Goal: Information Seeking & Learning: Learn about a topic

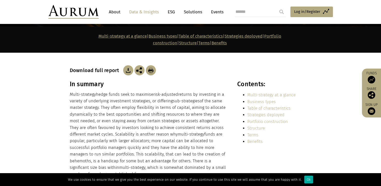
scroll to position [92, 0]
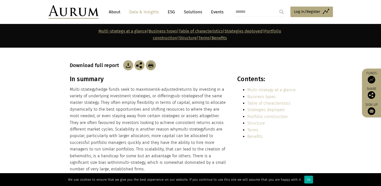
click at [223, 90] on p "Multi-strategy hedge funds seek to maximise risk-adjusted returns by investing …" at bounding box center [148, 129] width 157 height 86
click at [228, 79] on div "In summary Multi-strategy hedge funds seek to maximise risk-adjusted returns by…" at bounding box center [191, 168] width 252 height 187
click at [59, 105] on section "In summary Multi-strategy hedge funds seek to maximise risk-adjusted returns by…" at bounding box center [190, 172] width 381 height 194
click at [56, 114] on section "In summary Multi-strategy hedge funds seek to maximise risk-adjusted returns by…" at bounding box center [190, 172] width 381 height 194
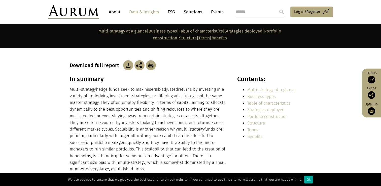
click at [56, 114] on section "In summary Multi-strategy hedge funds seek to maximise risk-adjusted returns by…" at bounding box center [190, 172] width 381 height 194
click at [55, 115] on section "In summary Multi-strategy hedge funds seek to maximise risk-adjusted returns by…" at bounding box center [190, 172] width 381 height 194
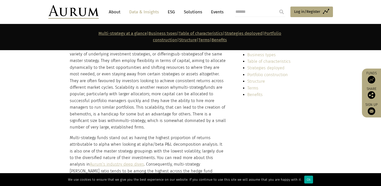
scroll to position [142, 0]
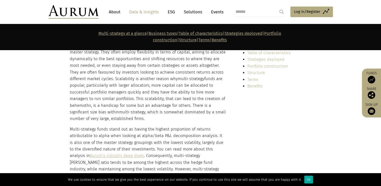
click at [54, 116] on section "In summary Multi-strategy hedge funds seek to maximise risk-adjusted returns by…" at bounding box center [190, 122] width 381 height 194
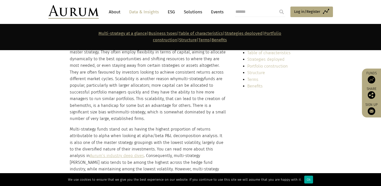
click at [54, 115] on section "In summary Multi-strategy hedge funds seek to maximise risk-adjusted returns by…" at bounding box center [190, 122] width 381 height 194
click at [229, 94] on div "In summary Multi-strategy hedge funds seek to maximise risk-adjusted returns by…" at bounding box center [191, 118] width 252 height 187
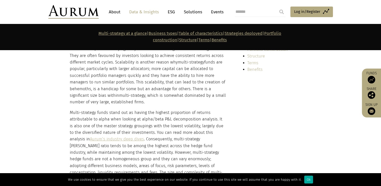
scroll to position [167, 0]
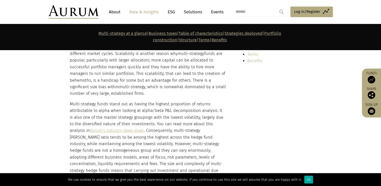
click at [229, 94] on div "In summary Multi-strategy hedge funds seek to maximise risk-adjusted returns by…" at bounding box center [191, 93] width 252 height 187
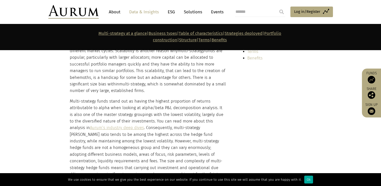
scroll to position [192, 0]
